Goal: Find contact information: Find contact information

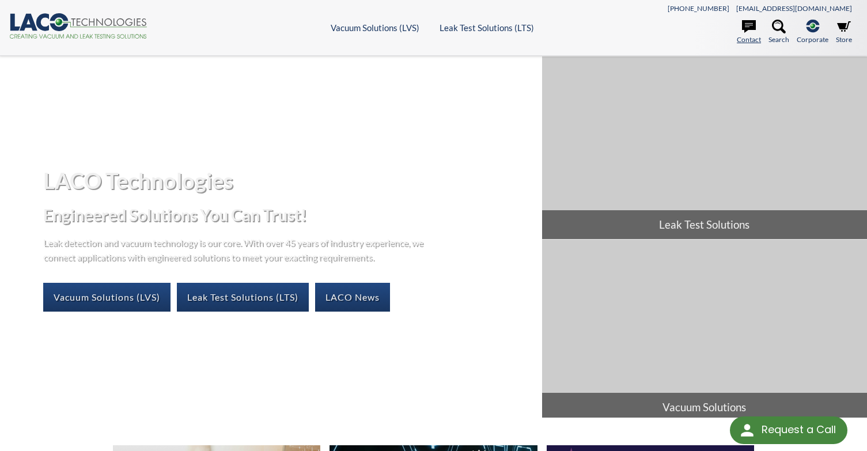
select select "Language Translate Widget"
click at [758, 35] on link "Contact" at bounding box center [748, 32] width 24 height 25
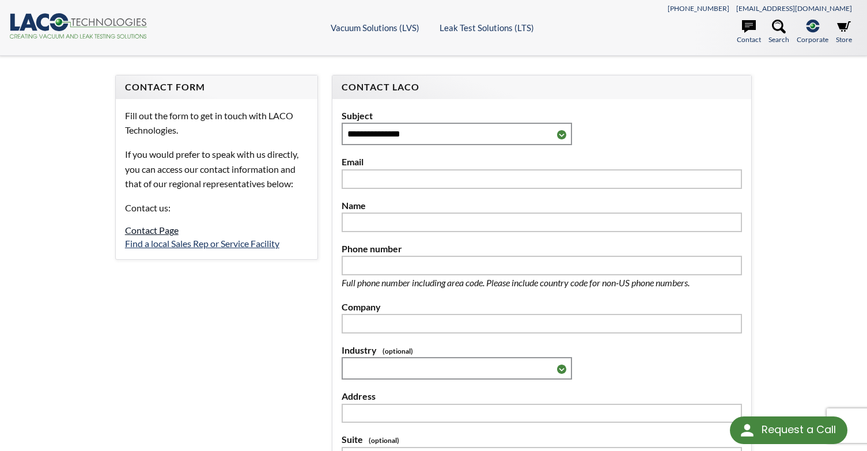
click at [164, 231] on link "Contact Page" at bounding box center [152, 230] width 54 height 11
click at [162, 244] on link "Find a local Sales Rep or Service Facility" at bounding box center [202, 243] width 154 height 11
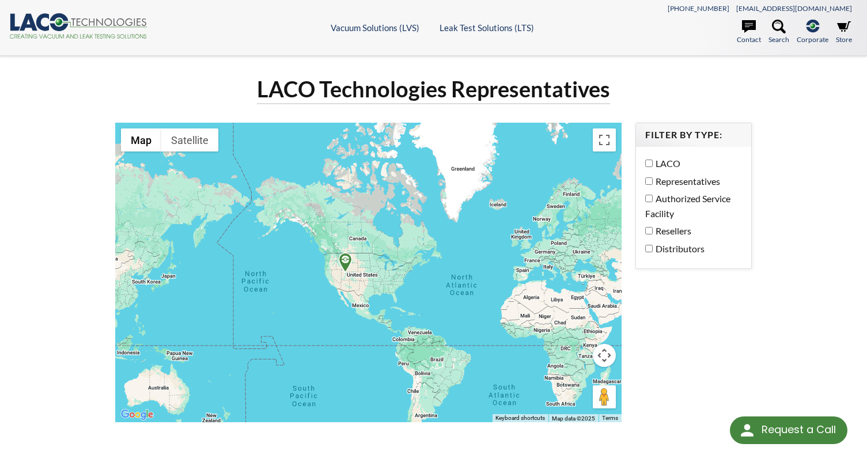
click at [389, 270] on div at bounding box center [368, 272] width 507 height 299
click at [348, 263] on img at bounding box center [345, 263] width 20 height 20
